Goal: Find specific page/section: Find specific page/section

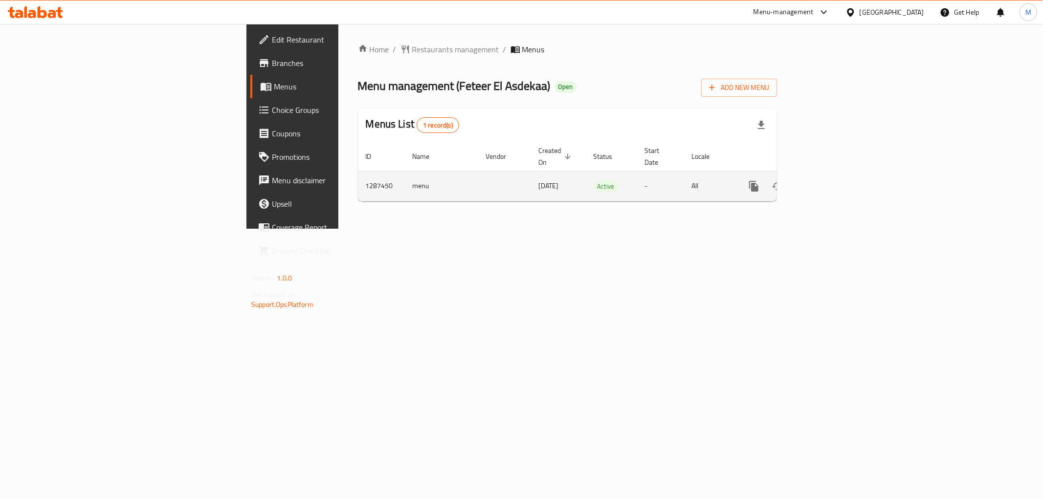
click at [830, 180] on icon "enhanced table" at bounding box center [824, 186] width 12 height 12
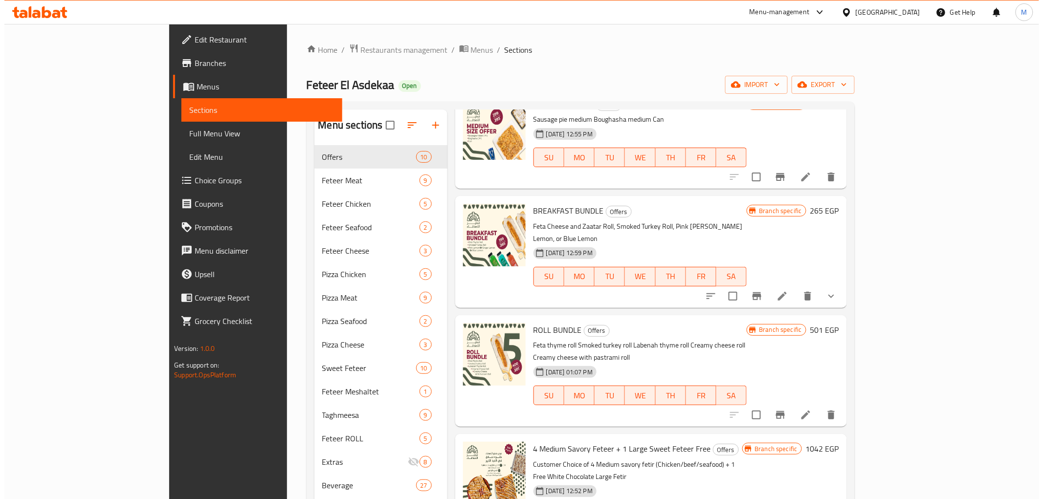
scroll to position [271, 0]
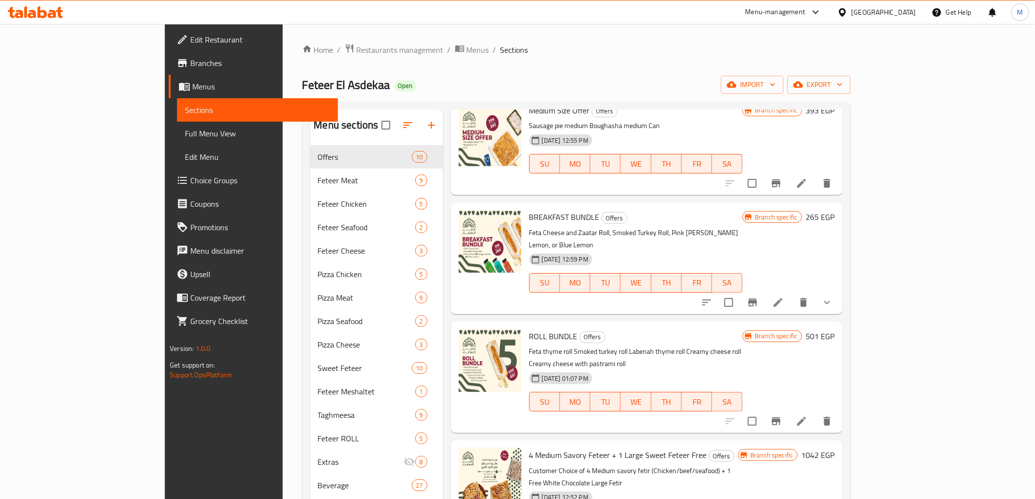
drag, startPoint x: 902, startPoint y: 15, endPoint x: 737, endPoint y: 62, distance: 171.0
click at [901, 15] on div "[GEOGRAPHIC_DATA]" at bounding box center [883, 12] width 65 height 11
click at [303, 62] on div "Home / Restaurants management / Menus / Sections Feteer El Asdekaa Open import …" at bounding box center [576, 359] width 548 height 630
click at [356, 54] on span "Restaurants management" at bounding box center [399, 50] width 87 height 12
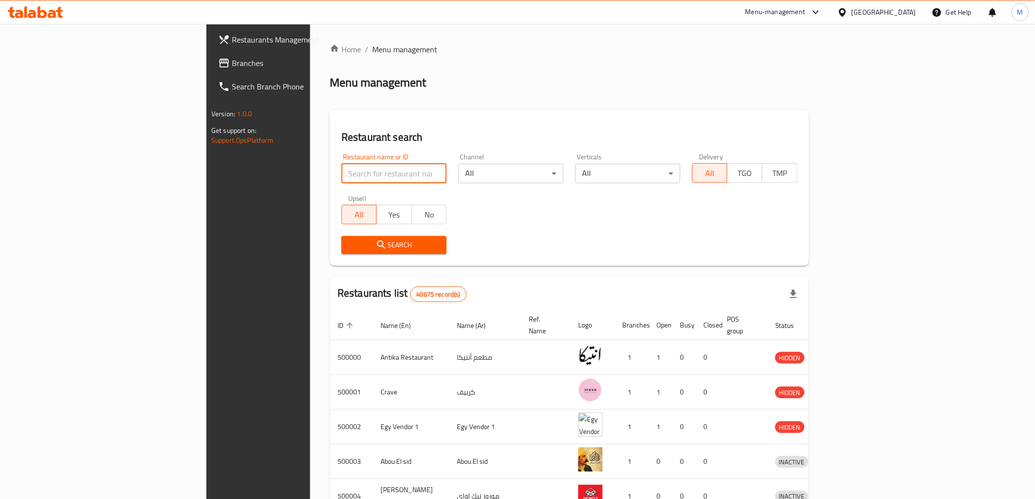
click at [341, 172] on input "search" at bounding box center [393, 174] width 105 height 20
paste input "[PERSON_NAME] and [PERSON_NAME]"
type input "[PERSON_NAME] and Basal"
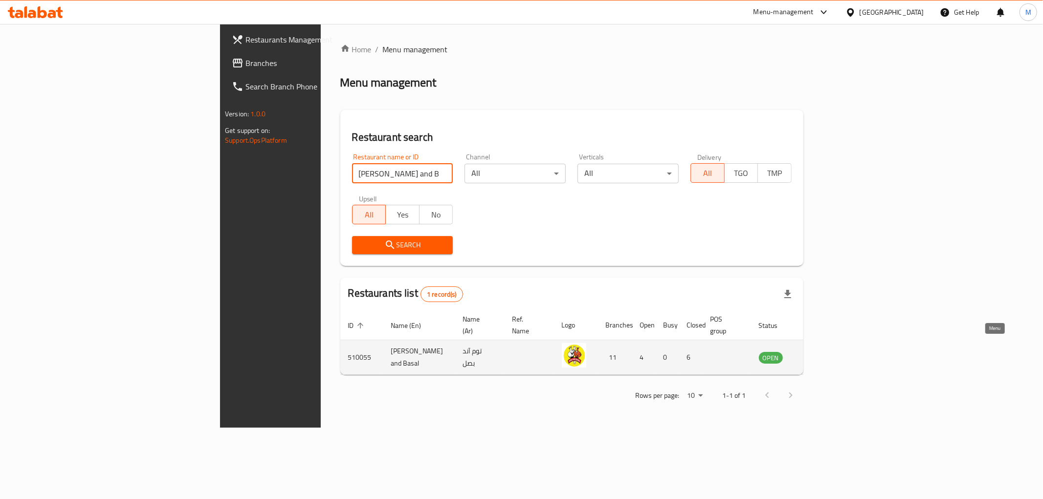
click at [820, 356] on icon "enhanced table" at bounding box center [817, 358] width 3 height 4
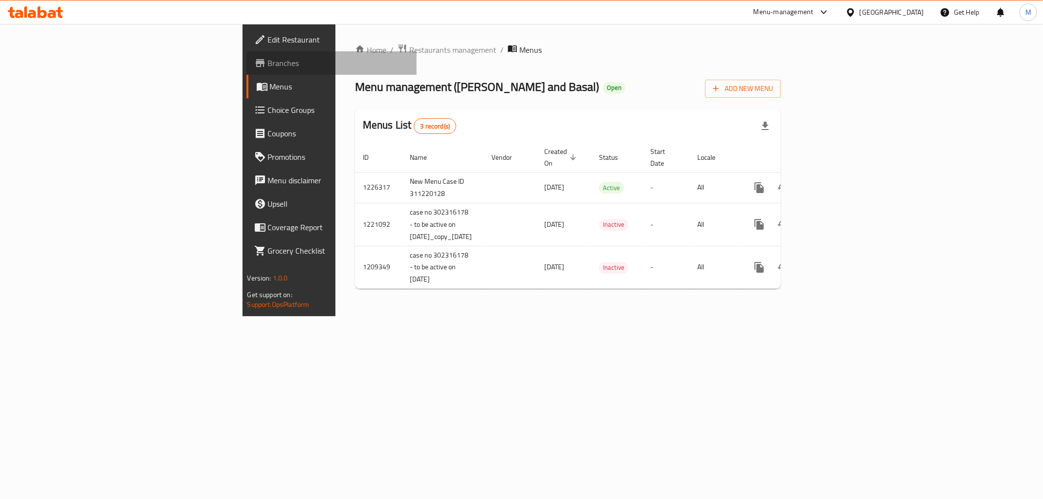
click at [268, 66] on span "Branches" at bounding box center [338, 63] width 141 height 12
